Goal: Information Seeking & Learning: Learn about a topic

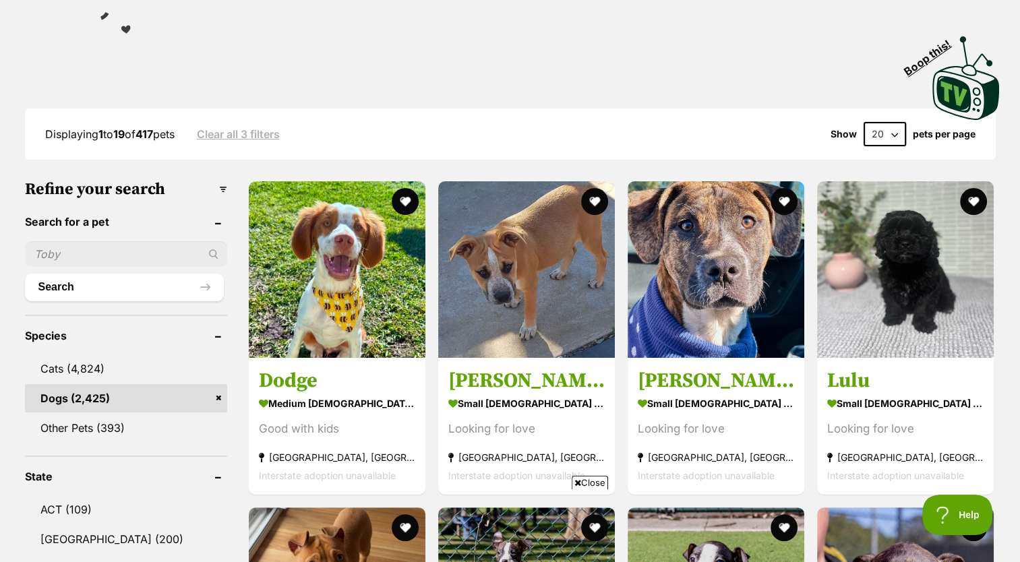
scroll to position [255, 0]
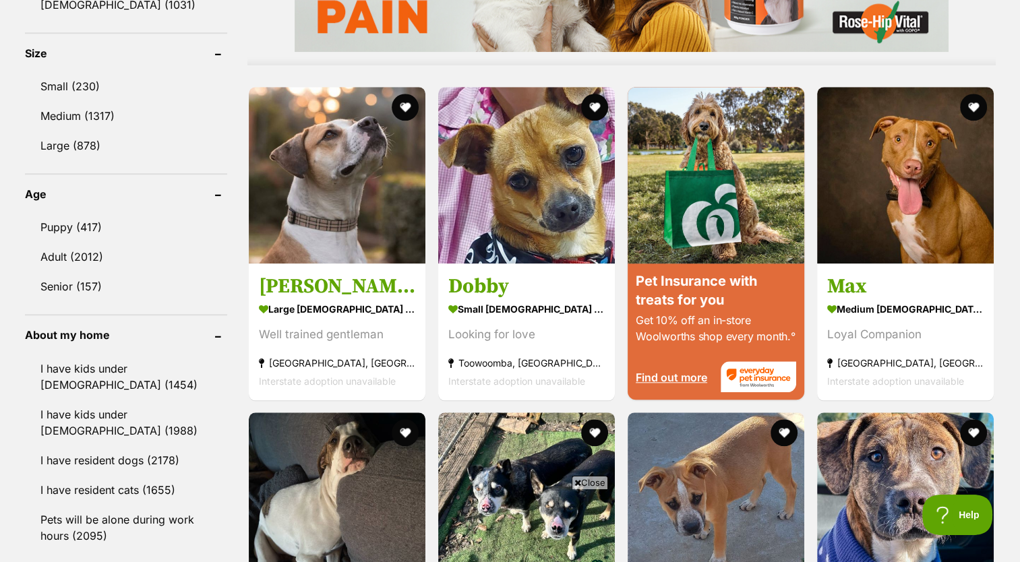
scroll to position [1208, 0]
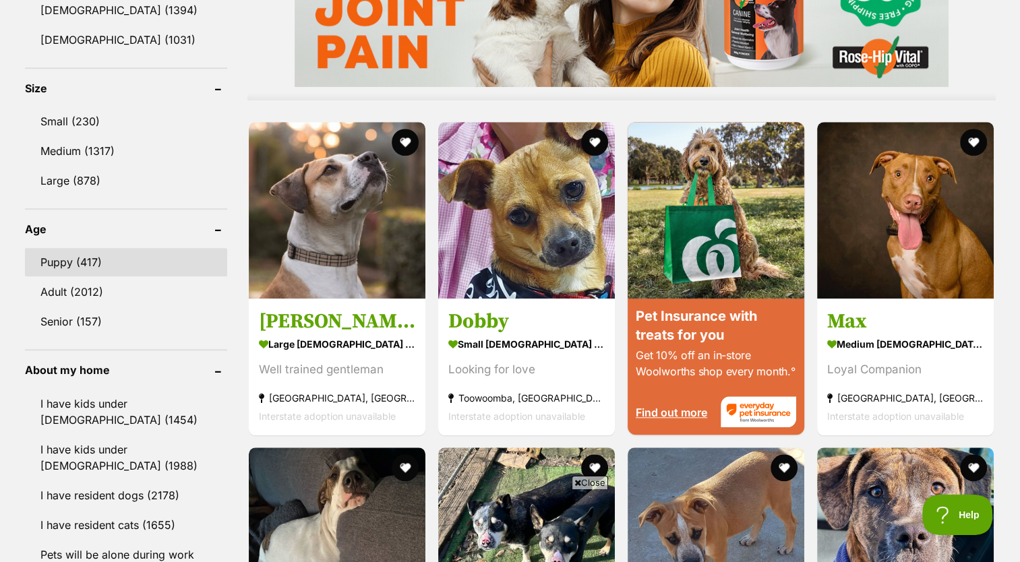
click at [93, 254] on link "Puppy (417)" at bounding box center [126, 262] width 202 height 28
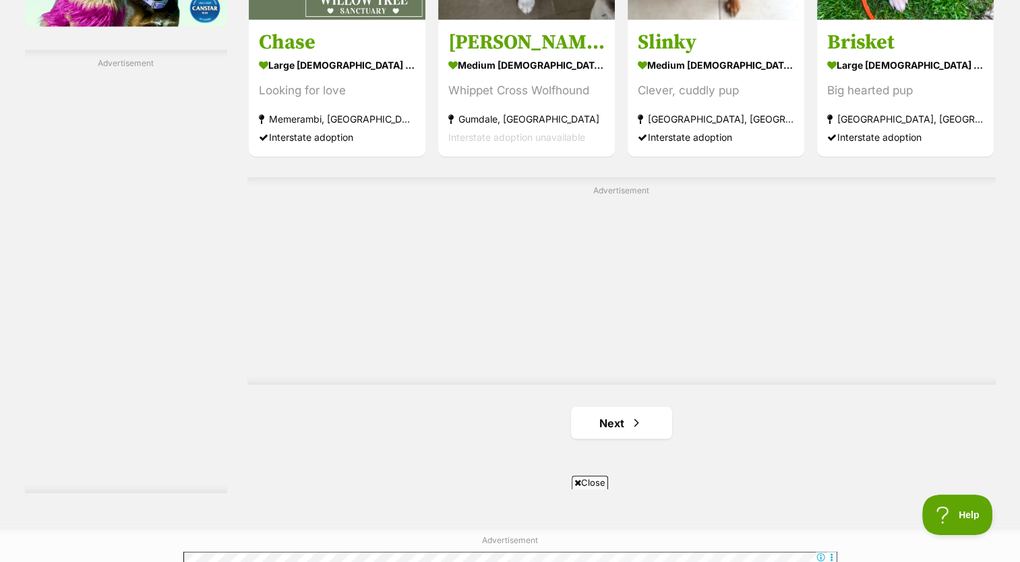
scroll to position [2295, 0]
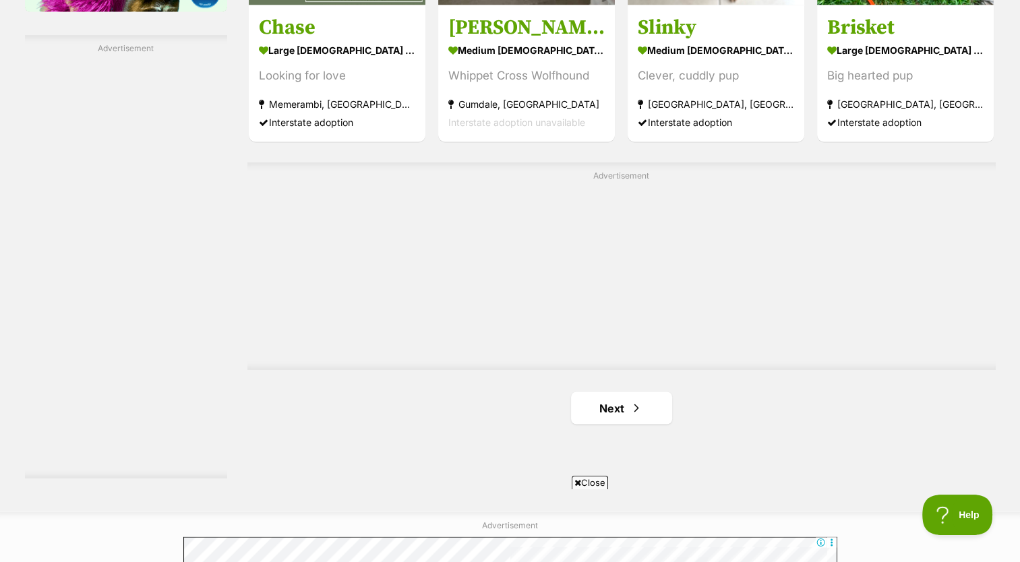
click at [630, 407] on span "Next page" at bounding box center [636, 408] width 13 height 16
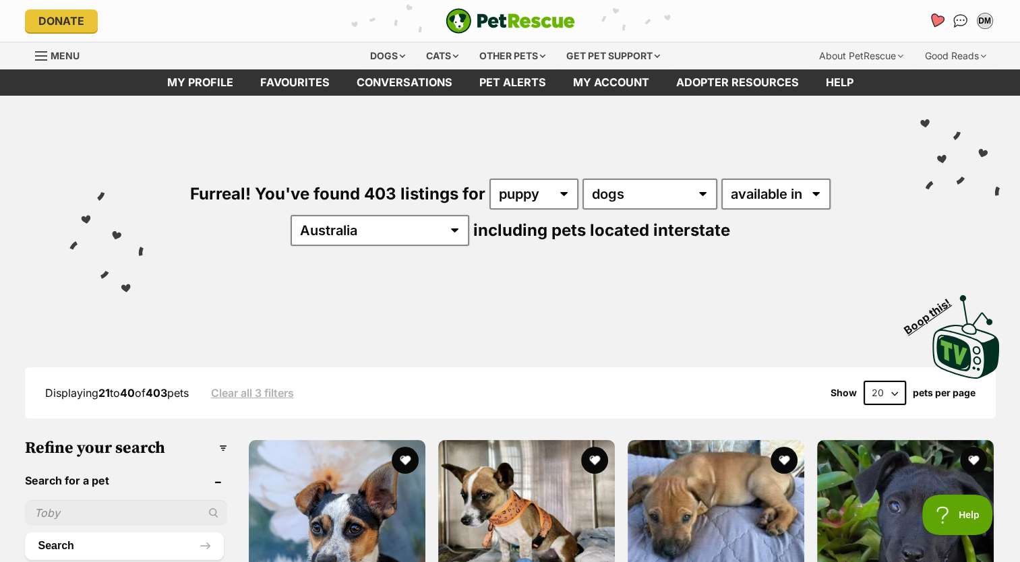
click at [939, 20] on icon "Favourites" at bounding box center [936, 21] width 16 height 16
